Goal: Information Seeking & Learning: Learn about a topic

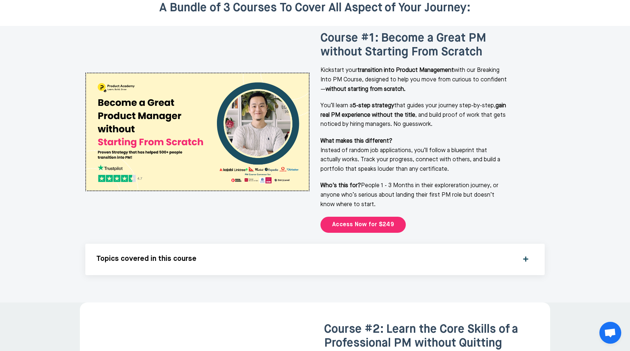
scroll to position [894, 0]
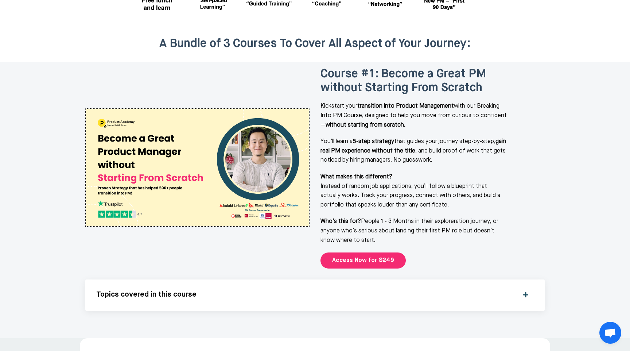
click at [529, 279] on div "Topics covered in this course What’s Covered in This Course Breaking into produ…" at bounding box center [315, 294] width 460 height 31
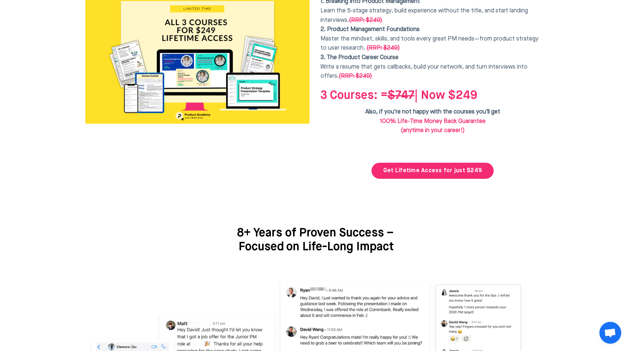
scroll to position [2298, 0]
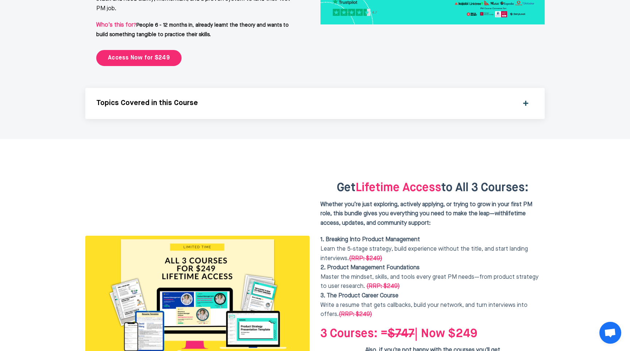
click at [524, 99] on div "Topics Covered in this Course" at bounding box center [315, 103] width 438 height 9
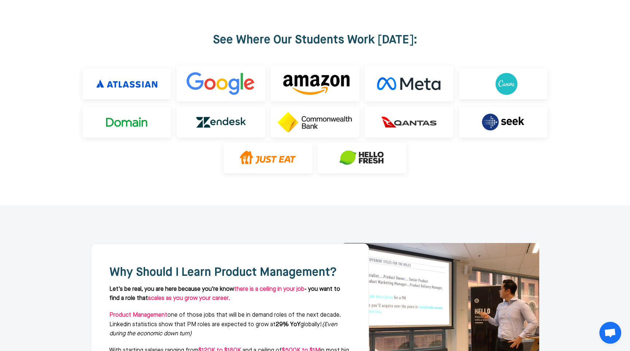
scroll to position [0, 0]
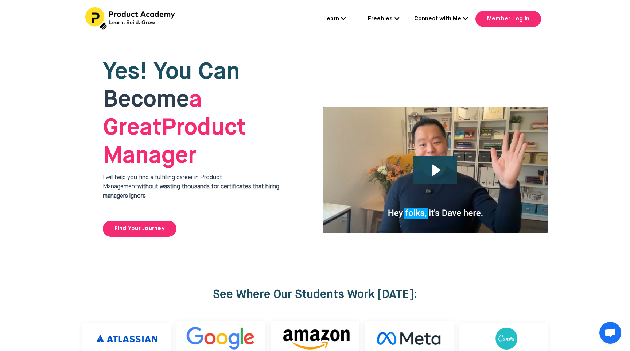
click at [393, 17] on link "Freebies" at bounding box center [384, 19] width 32 height 9
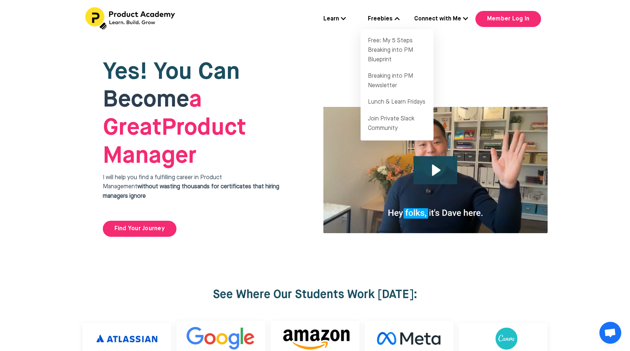
click at [332, 21] on link "Learn" at bounding box center [335, 19] width 23 height 9
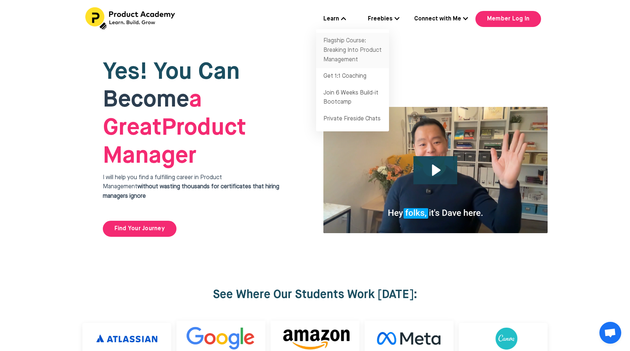
click at [351, 44] on link "Flagship Course: Breaking Into Product Management" at bounding box center [352, 50] width 73 height 35
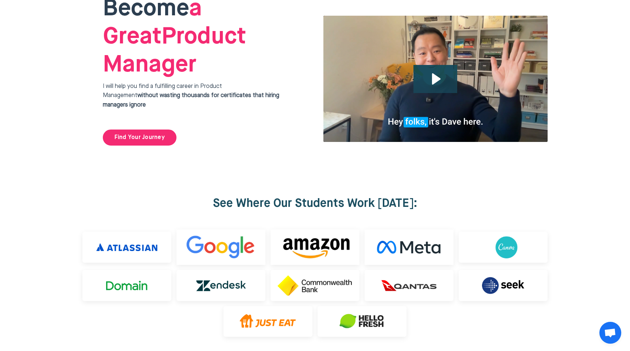
scroll to position [73, 0]
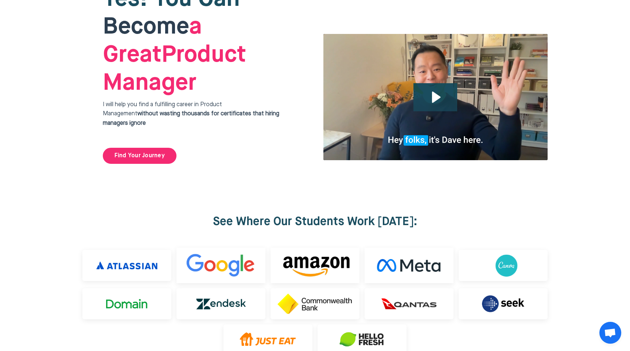
click at [438, 73] on div "Click for sound @keyframes VOLUME_SMALL_WAVE_FLASH { 0% { opacity: 0; } 33% { o…" at bounding box center [435, 97] width 225 height 127
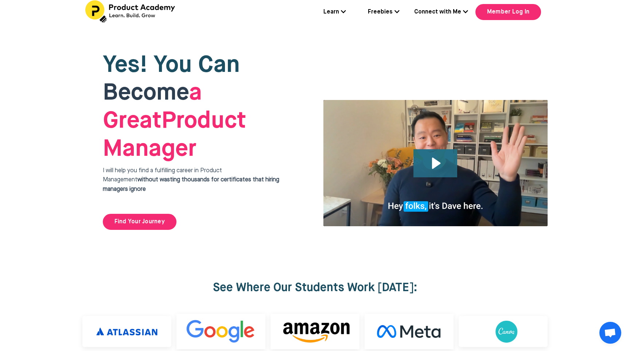
scroll to position [7, 0]
click at [435, 150] on icon "Play Video: file-uploads/sites/127338/video/4ffeae-3e1-a2cd-5ad6-eac528a42_Why_…" at bounding box center [436, 164] width 44 height 28
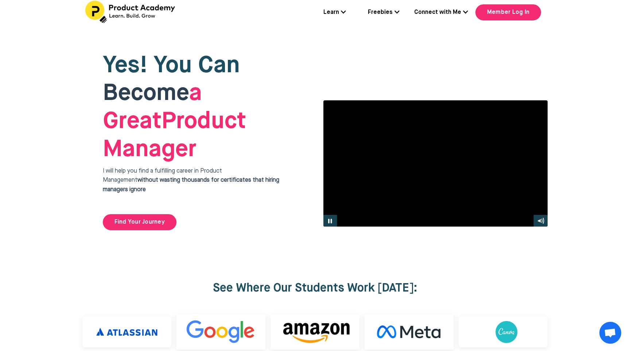
scroll to position [0, 0]
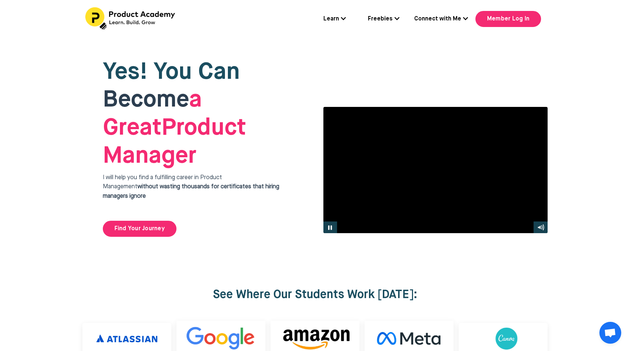
click at [438, 134] on div at bounding box center [435, 170] width 225 height 127
click at [383, 16] on link "Freebies" at bounding box center [384, 19] width 32 height 9
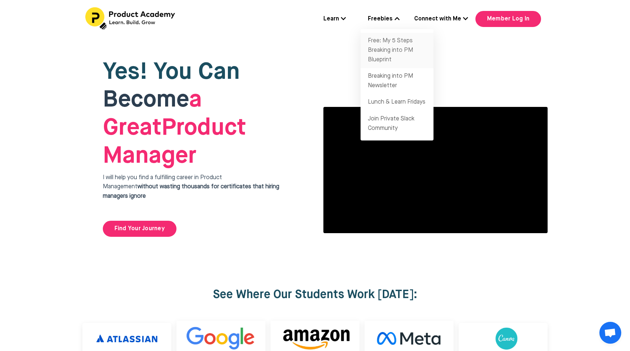
click at [404, 62] on link "Free: My 5 Steps Breaking into PM Blueprint" at bounding box center [397, 50] width 73 height 35
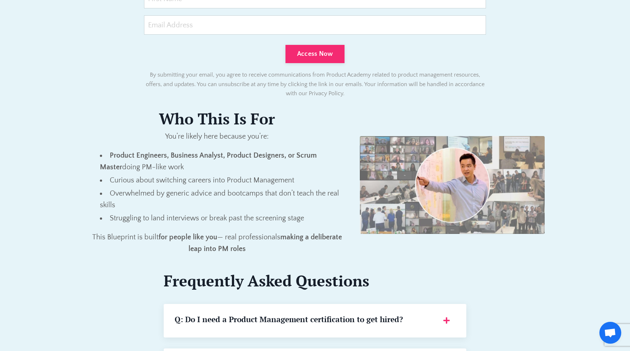
scroll to position [724, 0]
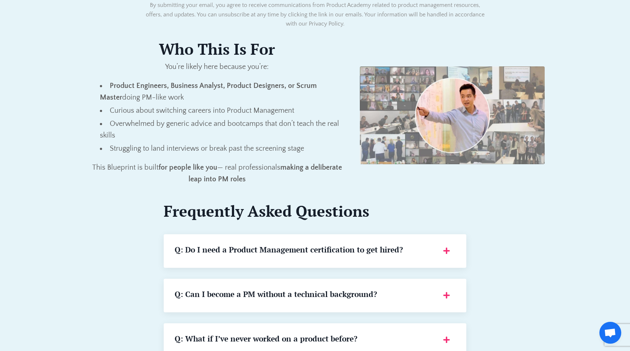
click at [452, 249] on div "Q: Do I need a Product Management certification to get hired?" at bounding box center [315, 251] width 281 height 12
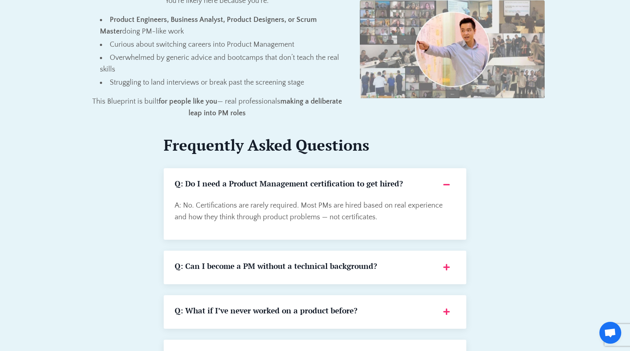
scroll to position [789, 0]
click at [439, 273] on div "Q: Can I become a PM without a technical background?" at bounding box center [315, 268] width 281 height 12
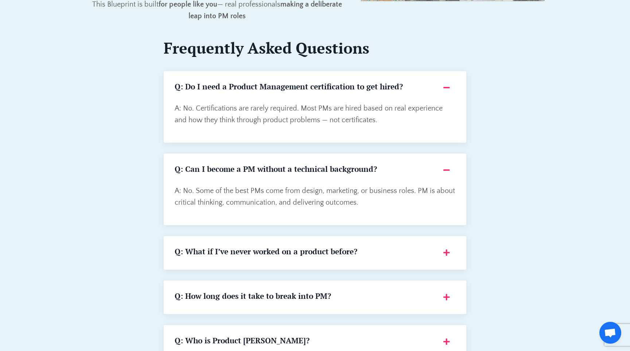
scroll to position [891, 0]
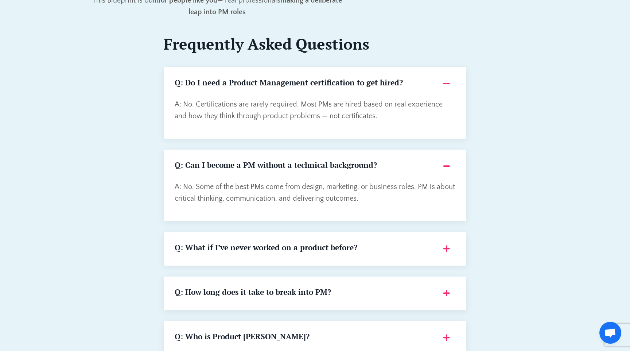
click at [446, 248] on div "Q: What if I’ve never worked on a product before?" at bounding box center [315, 249] width 281 height 12
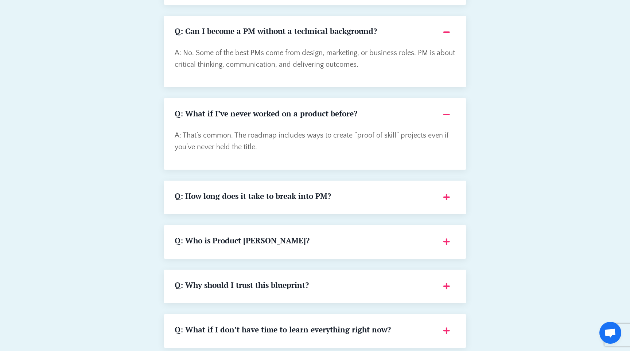
scroll to position [1035, 0]
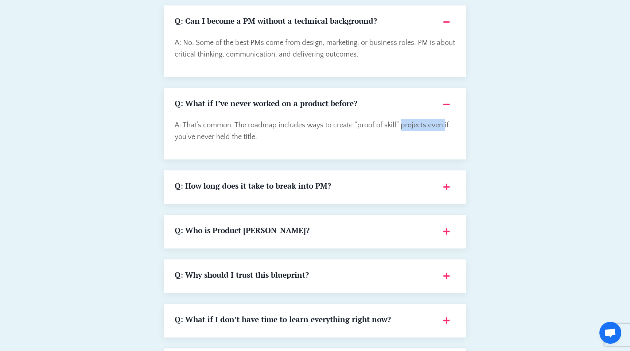
drag, startPoint x: 399, startPoint y: 122, endPoint x: 444, endPoint y: 122, distance: 45.6
click at [444, 122] on p "A: That’s common. The roadmap includes ways to create “proof of skill” projects…" at bounding box center [315, 130] width 281 height 23
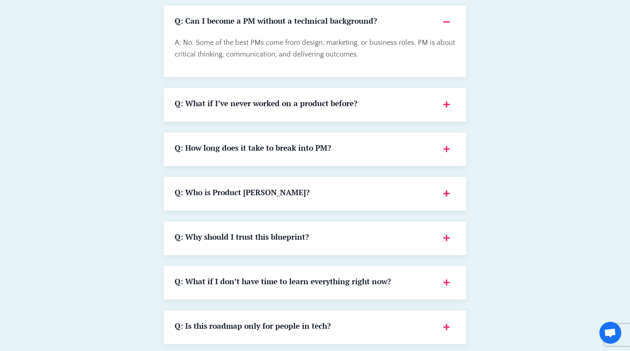
click at [275, 107] on h5 "Q: What if I’ve never worked on a product before?" at bounding box center [305, 103] width 260 height 9
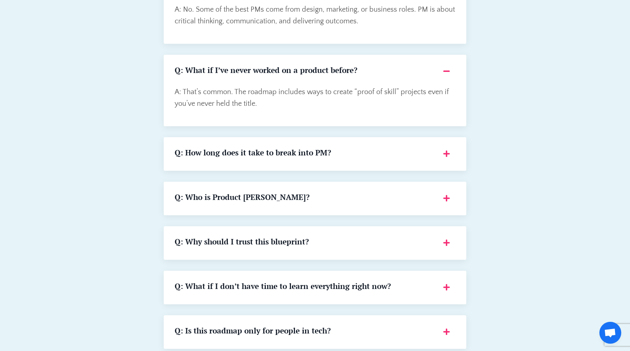
scroll to position [1076, 0]
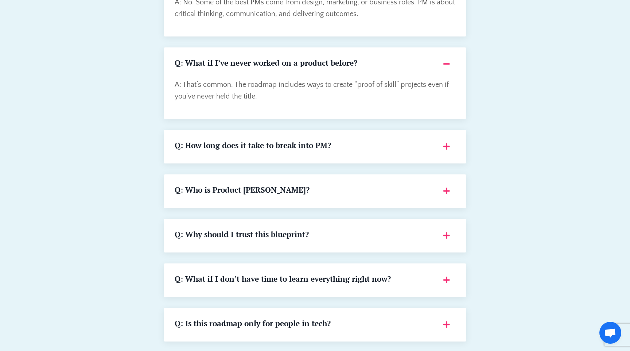
click at [446, 143] on div "Q: How long does it take to break into PM?" at bounding box center [315, 147] width 281 height 12
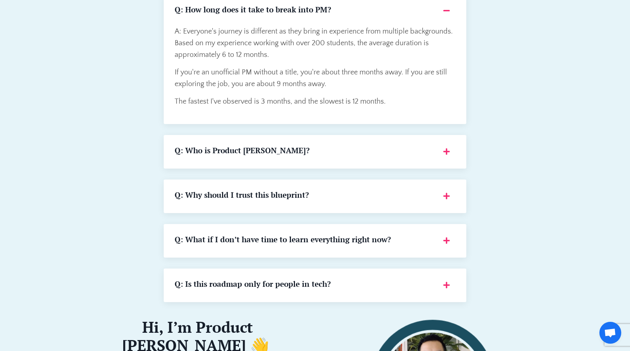
scroll to position [1211, 0]
click at [314, 150] on h5 "Q: Who is Product Dave?" at bounding box center [305, 150] width 260 height 9
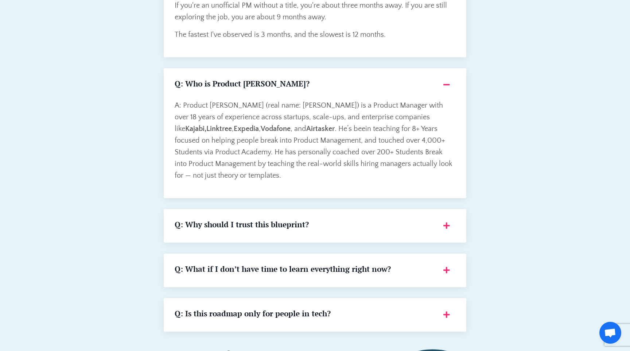
scroll to position [1278, 0]
click at [271, 117] on p "A: Product Dave (real name: Dave Wang) is a Product Manager with over 18 years …" at bounding box center [315, 140] width 281 height 82
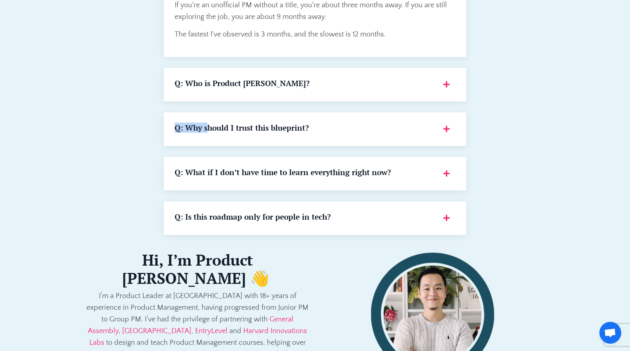
drag, startPoint x: 271, startPoint y: 117, endPoint x: 284, endPoint y: 117, distance: 12.8
click at [292, 86] on h5 "Q: Who is Product Dave?" at bounding box center [305, 83] width 260 height 9
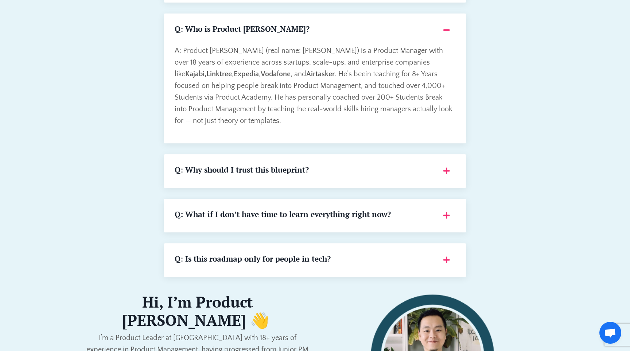
scroll to position [1326, 0]
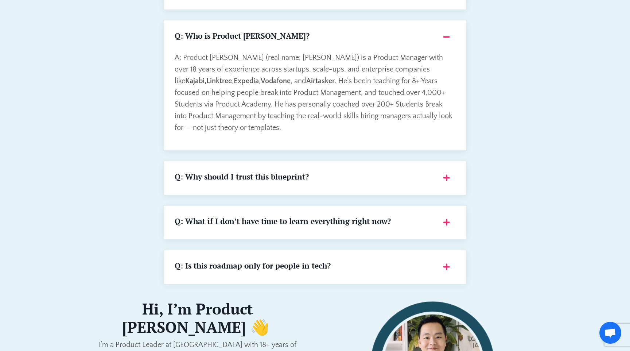
click at [364, 173] on h5 "Q: Why should I trust this blueprint?" at bounding box center [305, 176] width 260 height 9
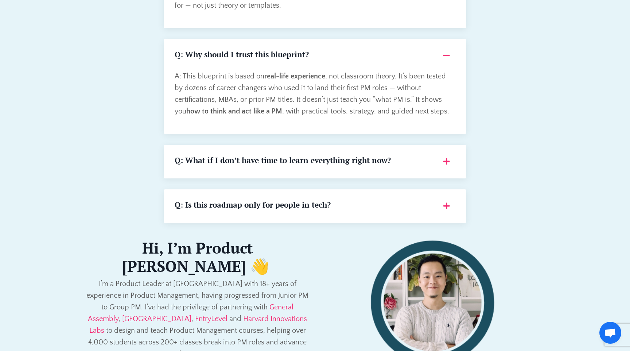
scroll to position [1448, 0]
click at [433, 162] on h5 "Q: What if I don’t have time to learn everything right now?" at bounding box center [305, 160] width 260 height 9
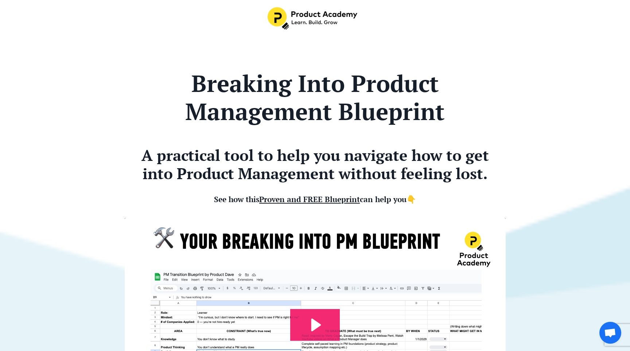
scroll to position [87, 0]
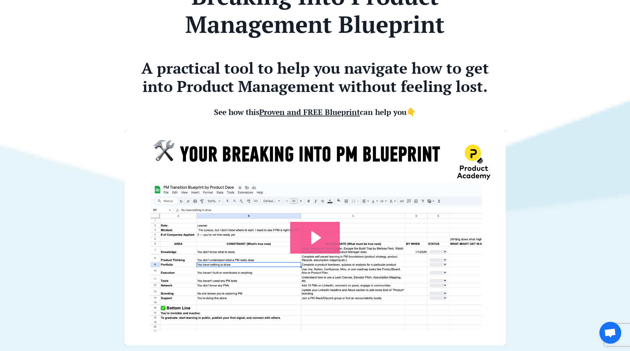
click at [338, 232] on icon "Play Video: file-uploads/sites/127338/video/7e45aa-001e-eb01-81e-76e7130611_Pro…" at bounding box center [315, 238] width 50 height 32
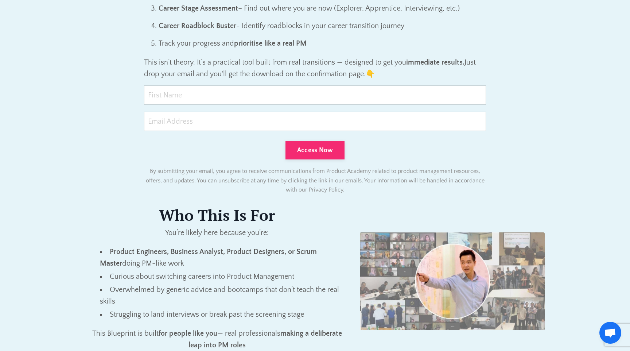
scroll to position [559, 0]
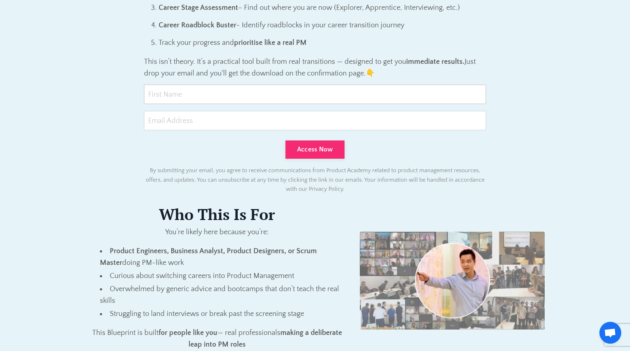
click at [261, 98] on input "text" at bounding box center [315, 94] width 342 height 19
type input "Ruslan"
type input "rugladchenko@gmail.com"
click at [317, 156] on button "Access Now" at bounding box center [315, 149] width 59 height 18
type input "0cAFcWeA5UQezLSYDjrBivV5Xdsc6tw3mKiiA9dy2mZdT0iuSQ65G4hYUZQMsYhPUMTjLRRPSey0jcd…"
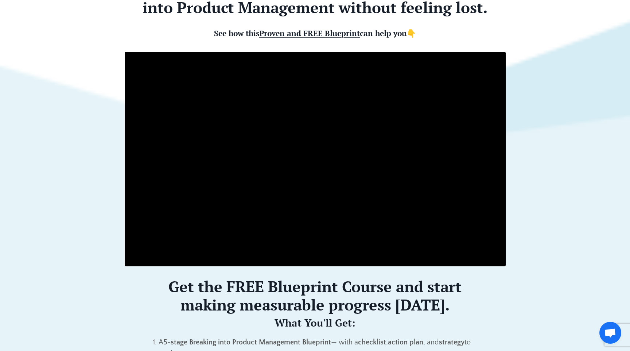
scroll to position [0, 0]
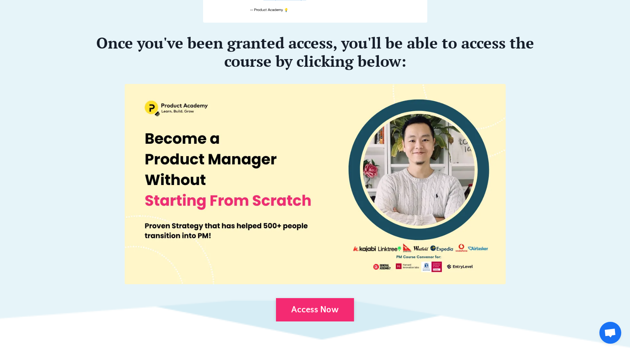
scroll to position [412, 0]
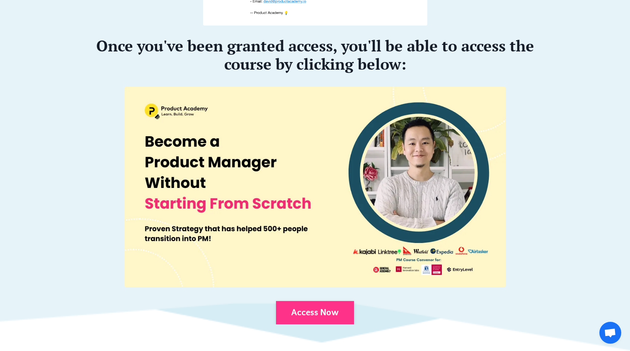
click at [345, 309] on link "Access Now" at bounding box center [315, 312] width 78 height 23
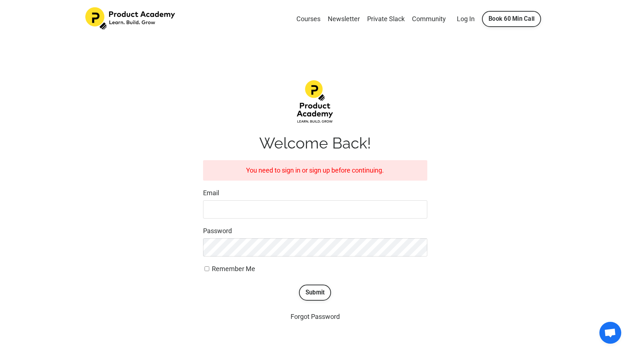
click at [361, 203] on input "Email" at bounding box center [315, 209] width 224 height 18
paste input "rugladchenko@gmail.com"
type input "rugladchenko@gmail.com"
click at [237, 271] on span "Remember Me" at bounding box center [233, 269] width 43 height 8
click at [209, 271] on input "Remember Me" at bounding box center [207, 268] width 5 height 5
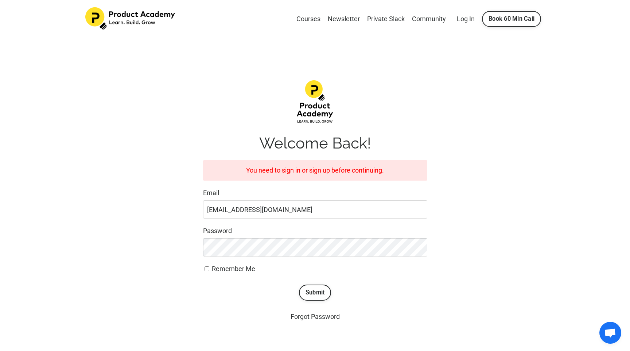
checkbox input "true"
click at [329, 290] on button "Submit" at bounding box center [315, 292] width 32 height 16
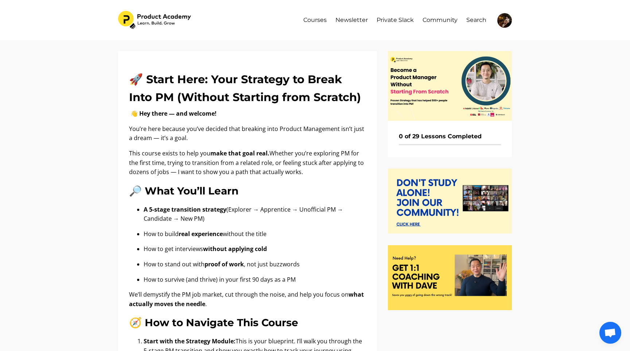
click at [434, 105] on img at bounding box center [450, 86] width 124 height 70
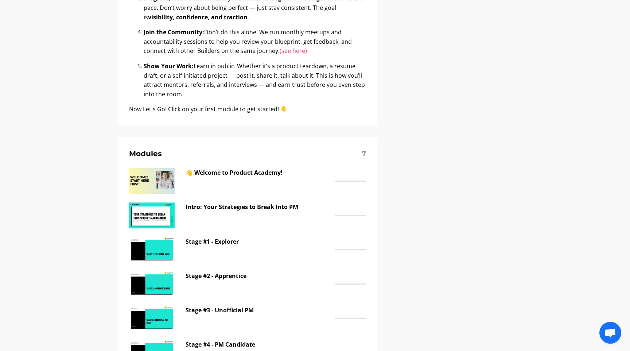
scroll to position [456, 0]
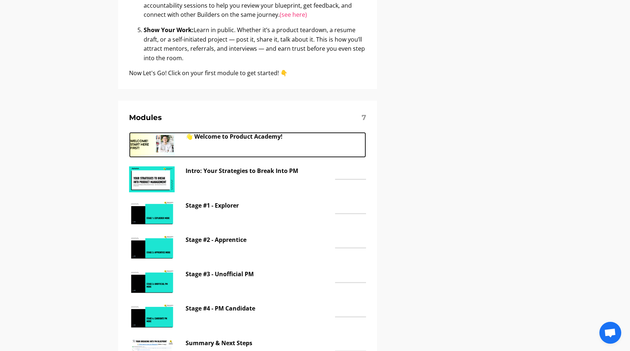
click at [265, 148] on div "👋 Welcome to Product Academy!" at bounding box center [259, 145] width 146 height 26
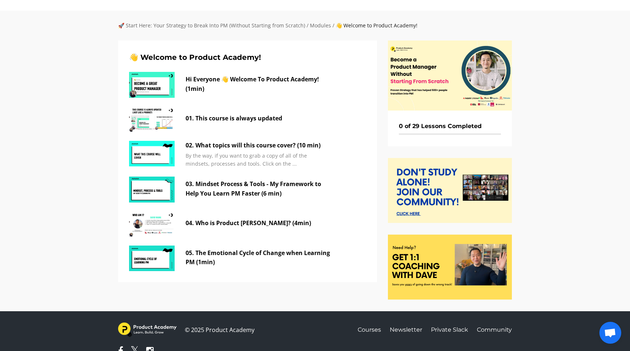
scroll to position [33, 0]
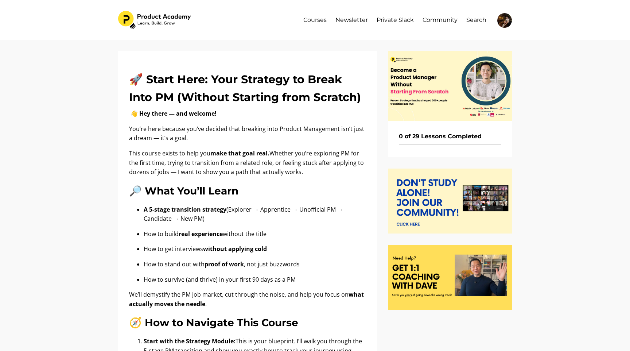
scroll to position [456, 0]
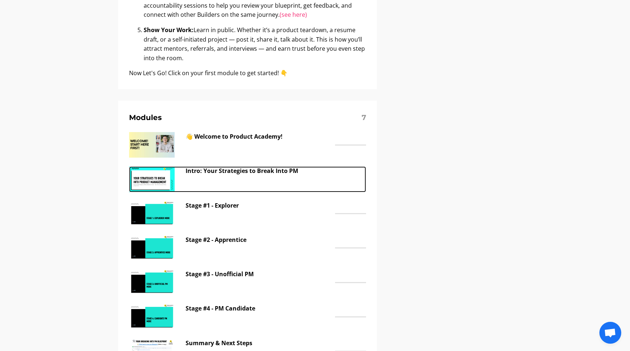
click at [280, 169] on p "Intro: Your Strategies to Break Into PM" at bounding box center [259, 170] width 146 height 9
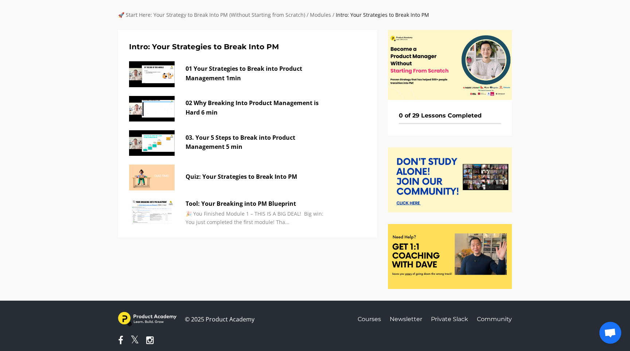
scroll to position [53, 0]
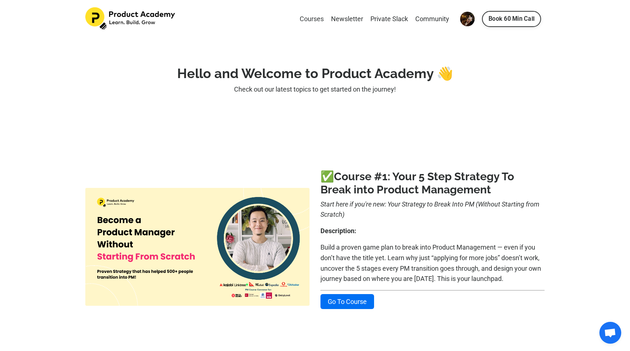
click at [313, 15] on link "Courses" at bounding box center [312, 19] width 24 height 11
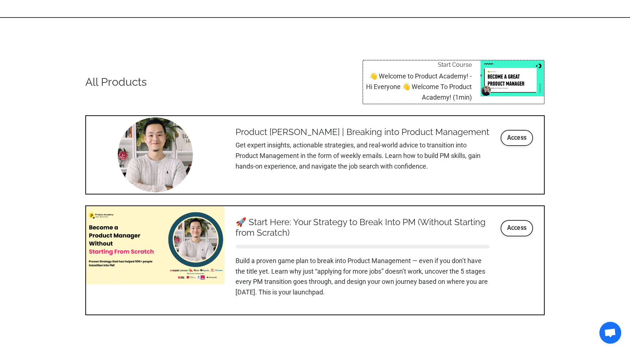
scroll to position [812, 0]
